Goal: Task Accomplishment & Management: Manage account settings

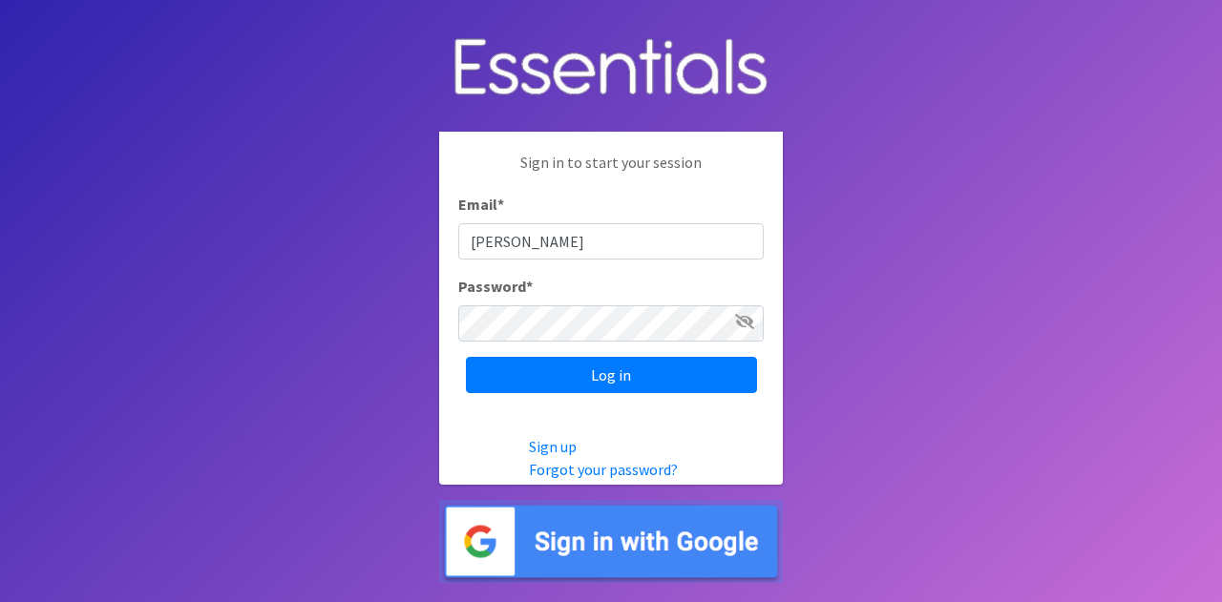
type input "[PERSON_NAME][EMAIL_ADDRESS][PERSON_NAME][DOMAIN_NAME]"
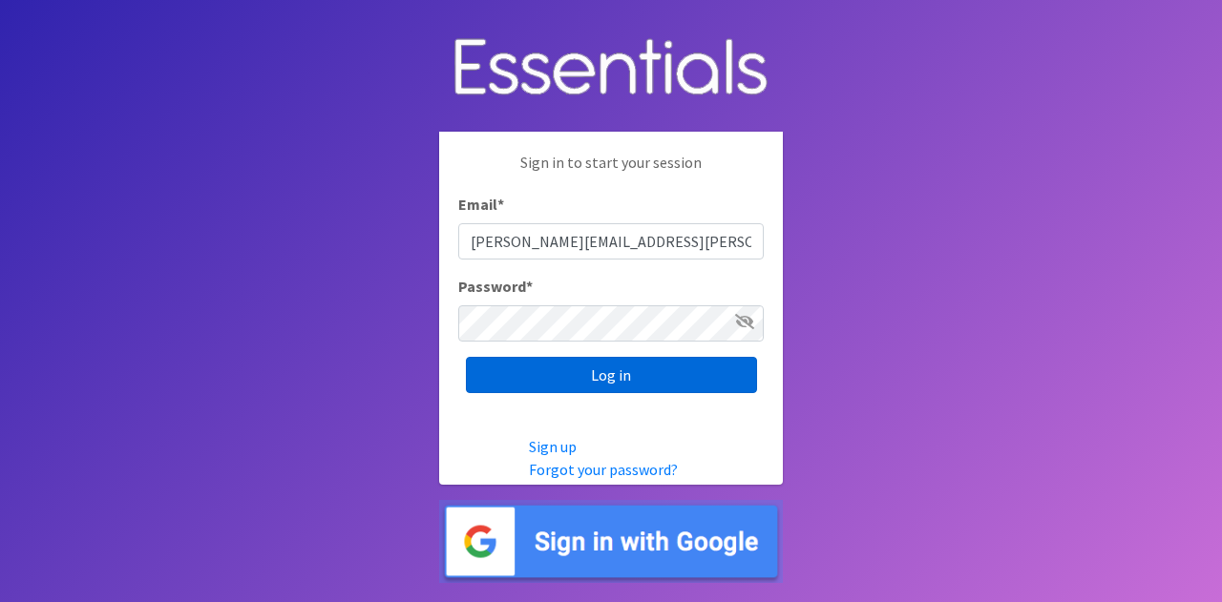
click at [671, 379] on input "Log in" at bounding box center [611, 375] width 291 height 36
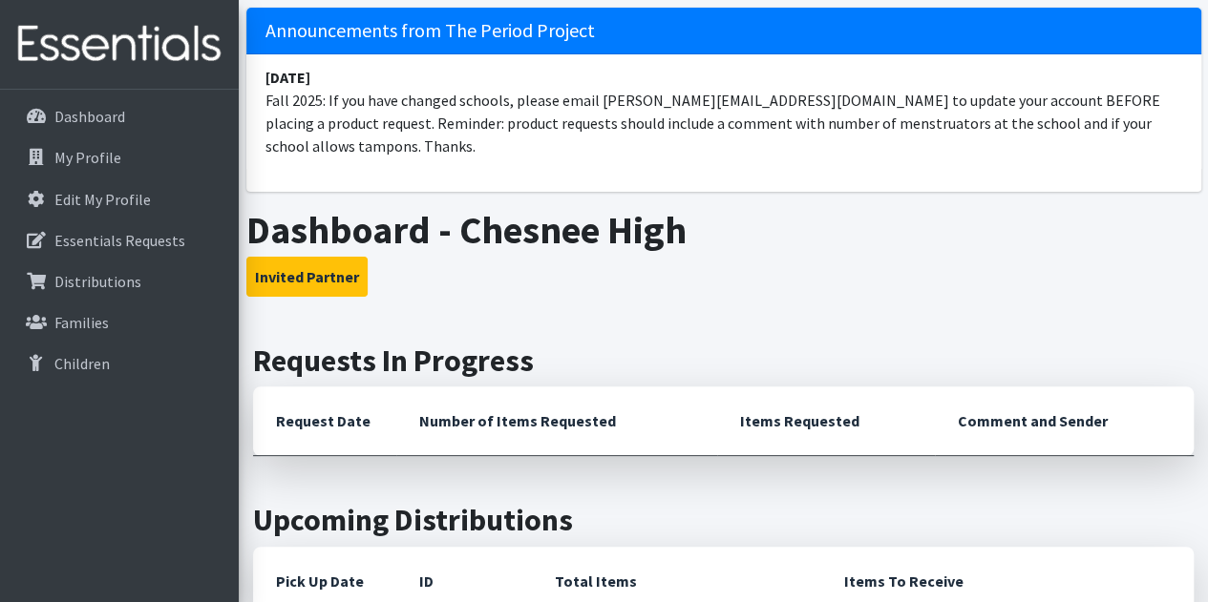
scroll to position [95, 0]
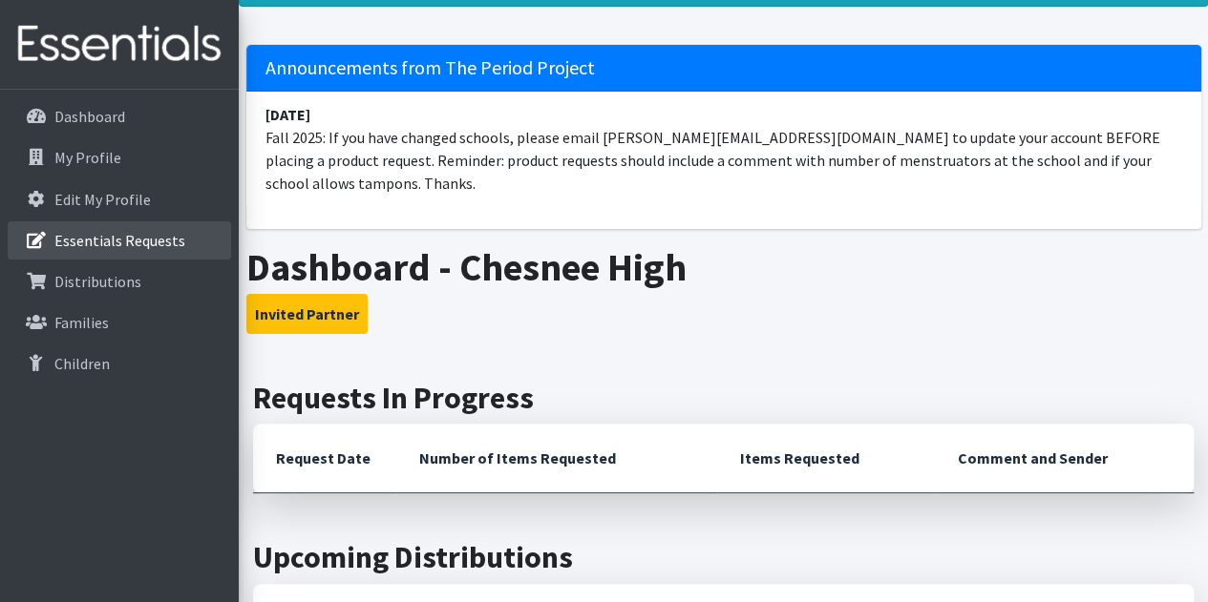
click at [122, 243] on p "Essentials Requests" at bounding box center [119, 240] width 131 height 19
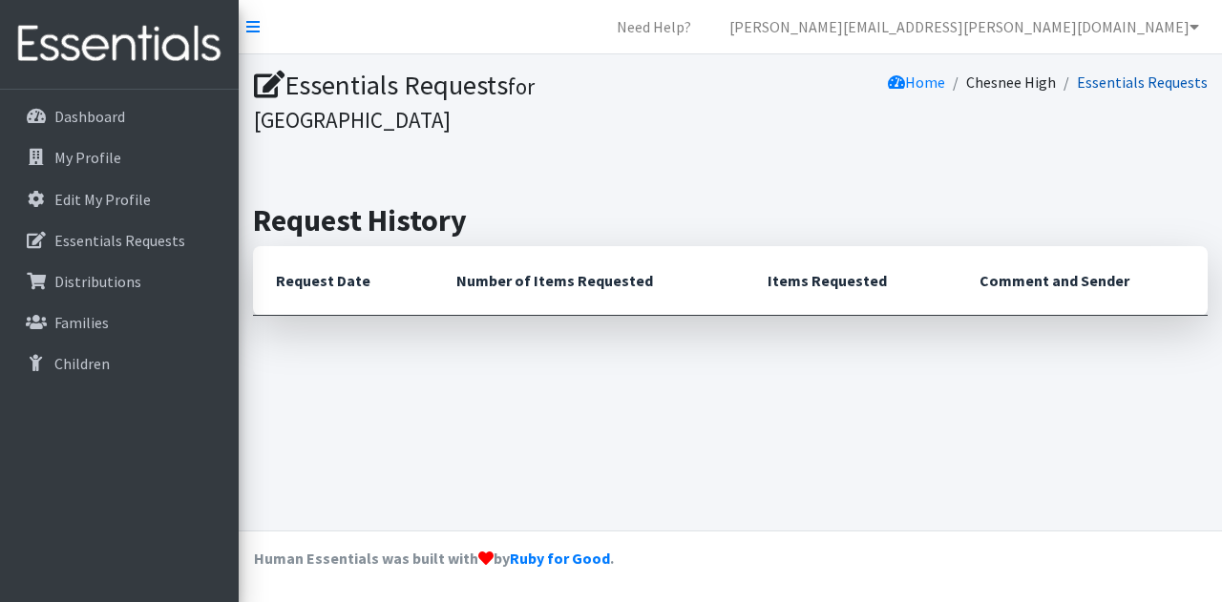
click at [1133, 89] on link "Essentials Requests" at bounding box center [1142, 82] width 131 height 19
click at [754, 285] on th "Items Requested" at bounding box center [851, 281] width 212 height 70
click at [69, 159] on p "My Profile" at bounding box center [87, 157] width 67 height 19
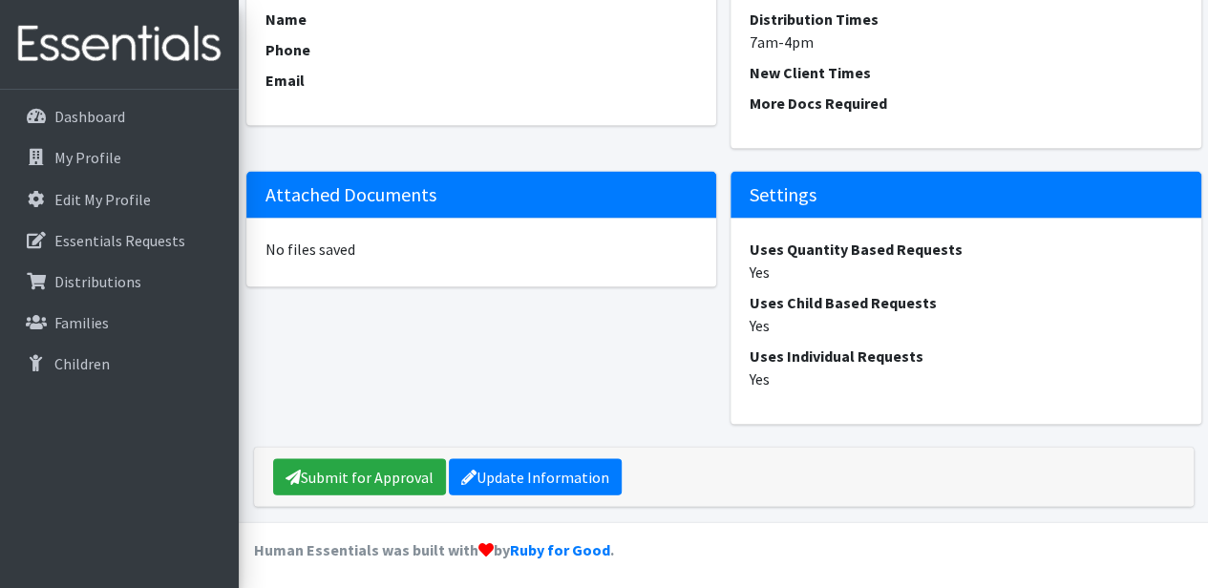
scroll to position [1795, 0]
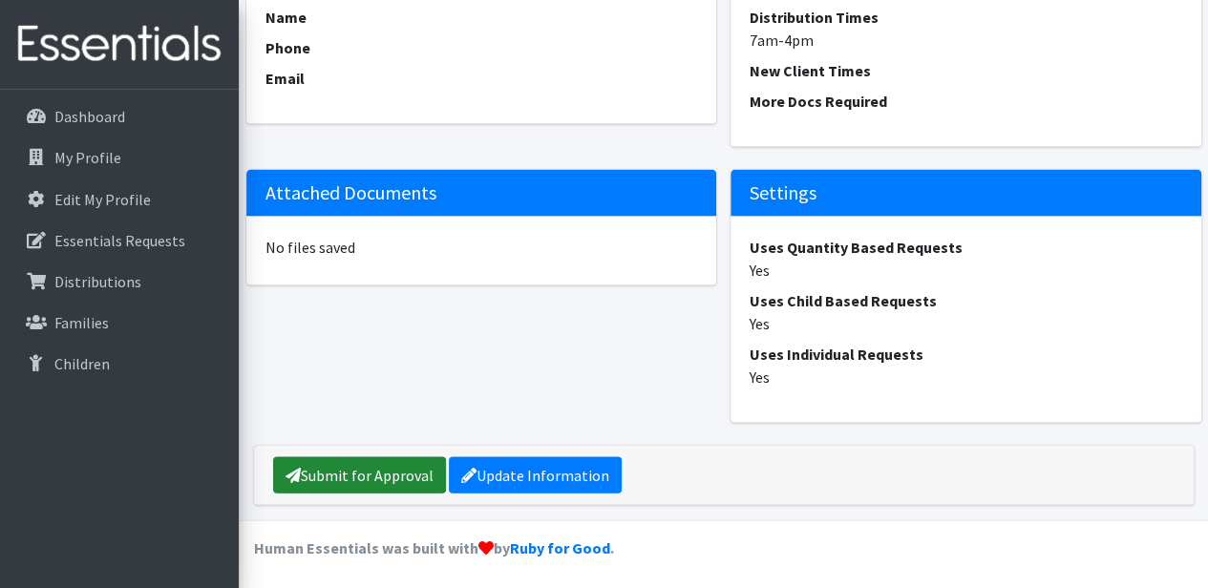
click at [315, 472] on link "Submit for Approval" at bounding box center [359, 474] width 173 height 36
